Goal: Task Accomplishment & Management: Manage account settings

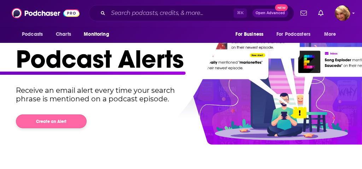
click at [61, 120] on button "Create an Alert" at bounding box center [51, 121] width 71 height 14
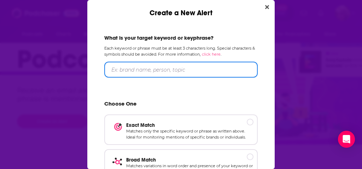
click at [114, 70] on input "Create a New Alert" at bounding box center [181, 70] width 154 height 16
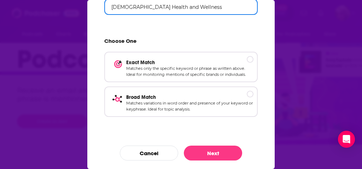
scroll to position [63, 0]
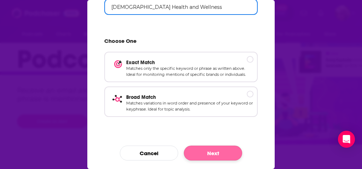
type input "[DEMOGRAPHIC_DATA] Health and Wellness"
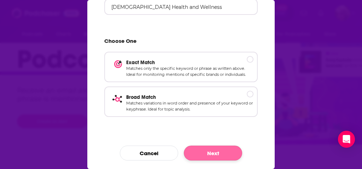
click at [203, 149] on button "Next" at bounding box center [213, 152] width 58 height 15
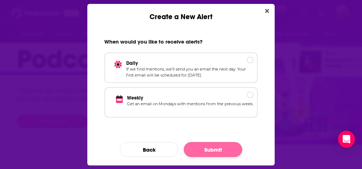
scroll to position [0, 0]
click at [131, 66] on p "If we find mentions, we’ll send you an email the next day. Your first email wil…" at bounding box center [189, 72] width 127 height 12
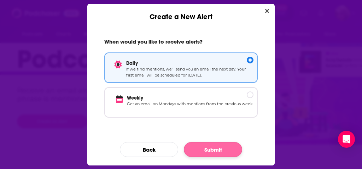
click at [214, 149] on button "Submit" at bounding box center [213, 149] width 58 height 15
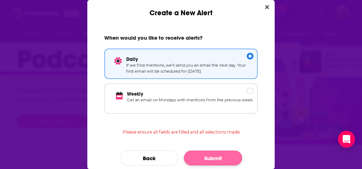
click at [214, 156] on button "Submit" at bounding box center [213, 157] width 58 height 15
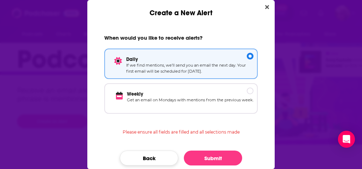
click at [153, 155] on button "Back" at bounding box center [149, 157] width 58 height 15
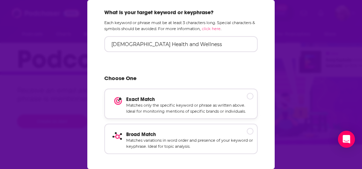
scroll to position [30, 0]
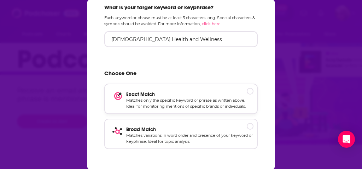
click at [141, 134] on p "Matches variations in word order and presence of your keyword or keyphrase. Ide…" at bounding box center [189, 138] width 127 height 12
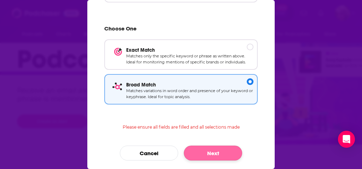
click at [212, 154] on button "Next" at bounding box center [213, 152] width 58 height 15
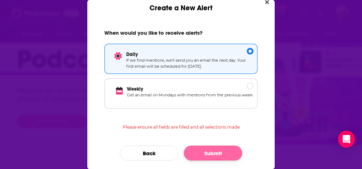
scroll to position [5, 0]
click at [212, 154] on button "Submit" at bounding box center [213, 152] width 58 height 15
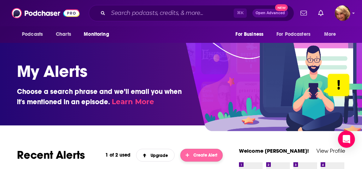
click at [204, 155] on span "Create Alert" at bounding box center [202, 154] width 32 height 5
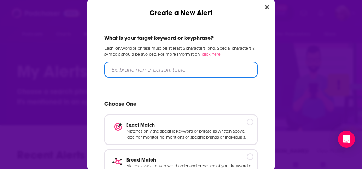
click at [115, 68] on input "Create a New Alert" at bounding box center [181, 70] width 154 height 16
type input "[DEMOGRAPHIC_DATA] Testimonials"
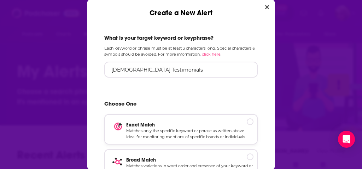
click at [132, 131] on p "Matches only the specific keyword or phrase as written above. Ideal for monitor…" at bounding box center [189, 134] width 127 height 12
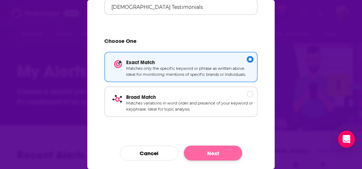
scroll to position [63, 0]
click at [224, 158] on button "Next" at bounding box center [213, 152] width 58 height 15
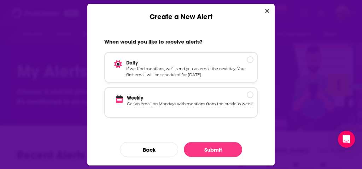
click at [150, 69] on p "If we find mentions, we’ll send you an email the next day. Your first email wil…" at bounding box center [189, 72] width 127 height 12
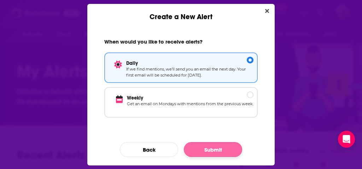
click at [212, 150] on button "Submit" at bounding box center [213, 149] width 58 height 15
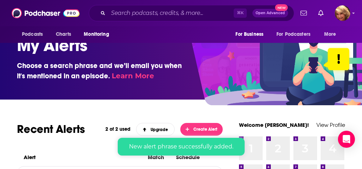
scroll to position [41, 0]
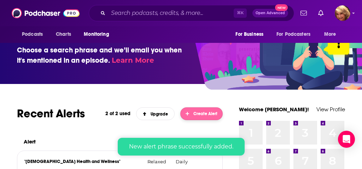
click at [194, 110] on button "Create Alert" at bounding box center [201, 113] width 42 height 13
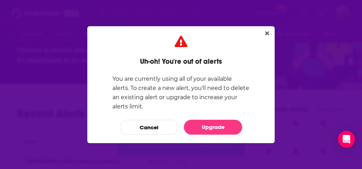
scroll to position [0, 0]
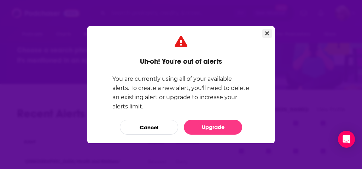
click at [266, 33] on icon "Close" at bounding box center [267, 33] width 4 height 6
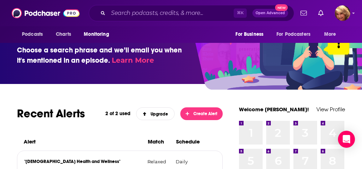
scroll to position [41, 0]
